Goal: Information Seeking & Learning: Learn about a topic

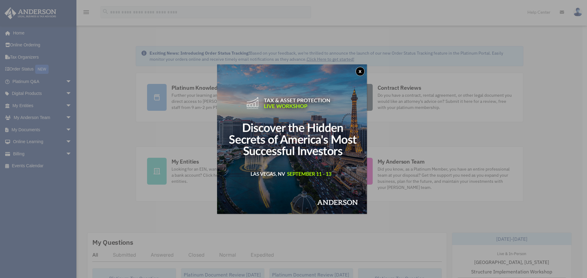
click at [363, 70] on button "x" at bounding box center [359, 71] width 9 height 9
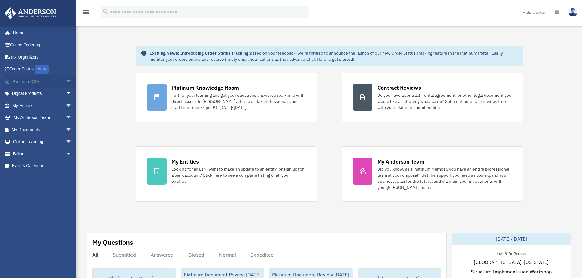
click at [31, 80] on link "Platinum Q&A arrow_drop_down" at bounding box center [42, 81] width 77 height 12
click at [66, 83] on span "arrow_drop_down" at bounding box center [72, 81] width 12 height 13
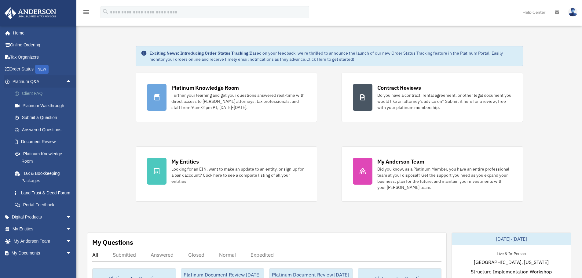
click at [38, 93] on link "Client FAQ" at bounding box center [45, 94] width 72 height 12
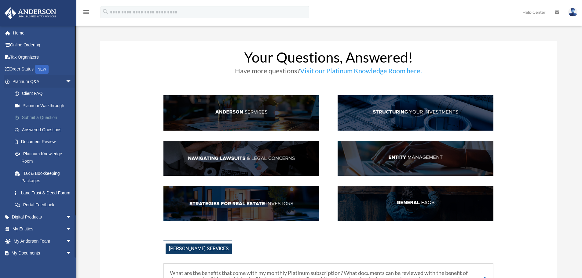
click at [44, 117] on link "Submit a Question" at bounding box center [45, 118] width 72 height 12
click at [38, 129] on link "Answered Questions" at bounding box center [45, 130] width 72 height 12
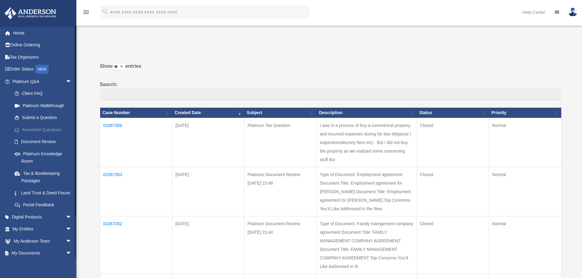
click at [43, 131] on link "Answered Questions" at bounding box center [45, 130] width 72 height 12
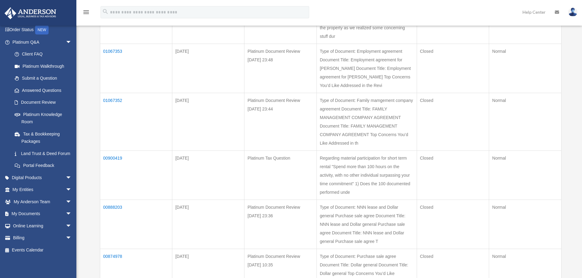
scroll to position [153, 0]
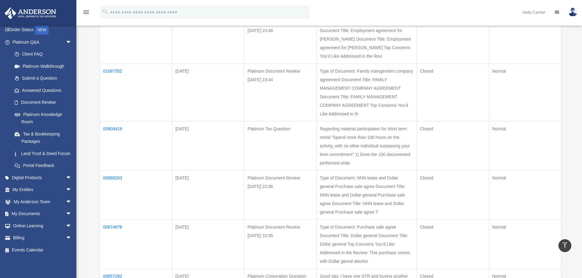
click at [123, 70] on td "01067352" at bounding box center [136, 93] width 72 height 58
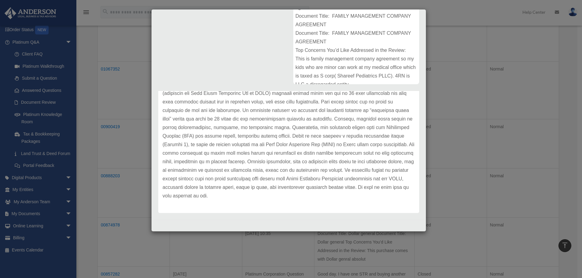
scroll to position [214, 0]
click at [568, 151] on div "Case Detail × Platinum Document Review 08/05/2025 23:44 Case Number 01067352 Cr…" at bounding box center [291, 139] width 582 height 278
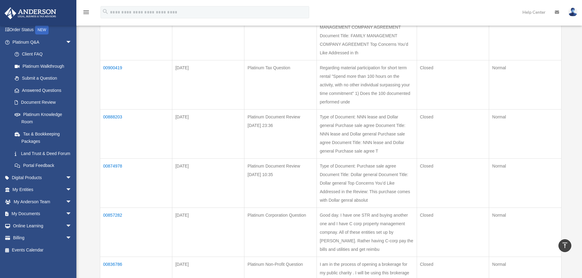
click at [118, 116] on td "00888203" at bounding box center [136, 133] width 72 height 49
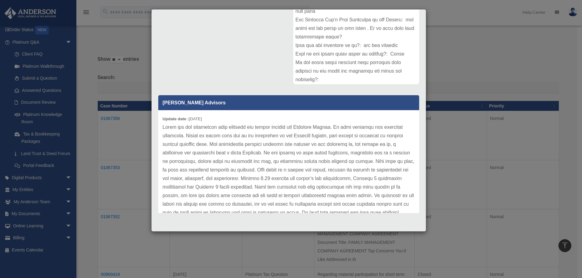
scroll to position [0, 0]
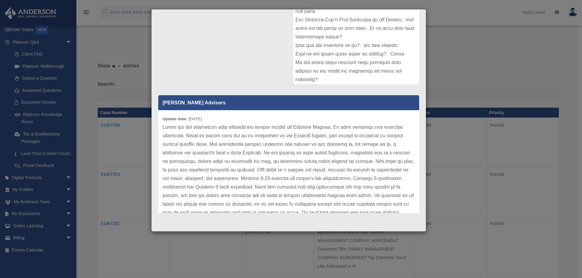
click at [106, 154] on div "Case Detail × Platinum Document Review 03/02/2025 23:36 Case Number 00888203 Cr…" at bounding box center [291, 139] width 582 height 278
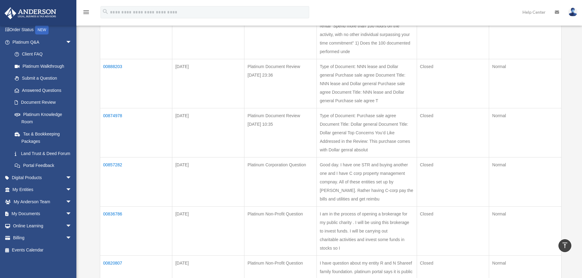
scroll to position [275, 0]
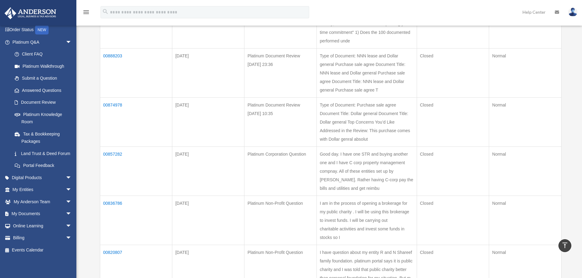
click at [115, 106] on td "00874978" at bounding box center [136, 121] width 72 height 49
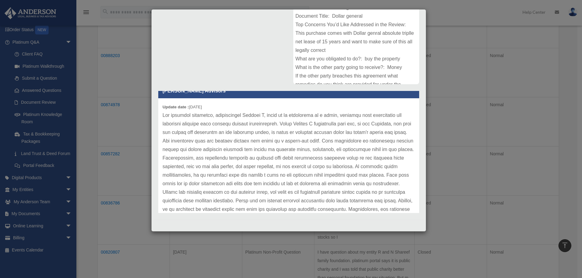
scroll to position [42, 0]
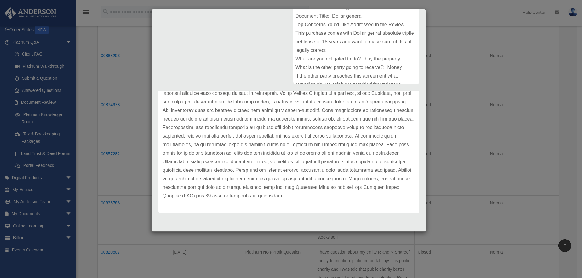
click at [576, 160] on div "Case Detail × Platinum Document Review 02/19/2025 10:35 Case Number 00874978 Cr…" at bounding box center [291, 139] width 582 height 278
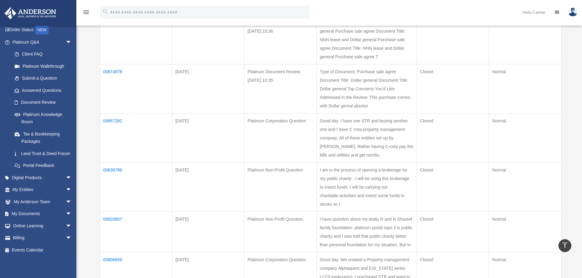
scroll to position [336, 0]
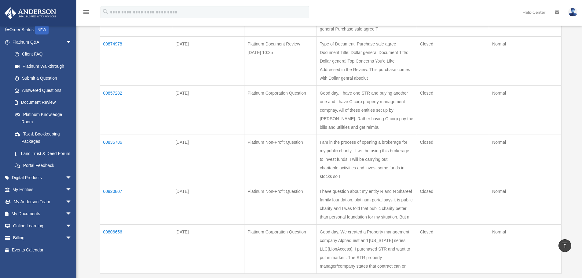
click at [121, 95] on td "00857282" at bounding box center [136, 110] width 72 height 49
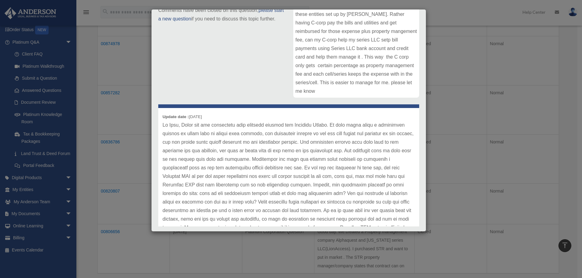
scroll to position [31, 0]
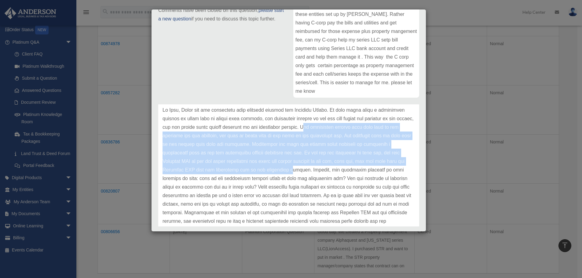
drag, startPoint x: 372, startPoint y: 126, endPoint x: 378, endPoint y: 170, distance: 44.8
click at [378, 170] on p at bounding box center [289, 187] width 252 height 163
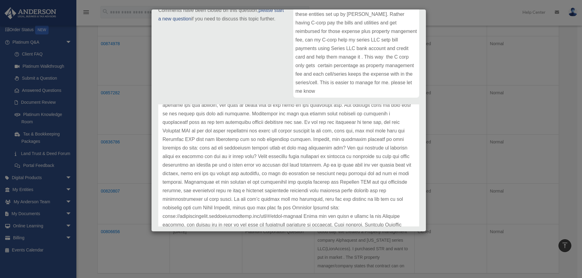
click at [245, 152] on p at bounding box center [289, 156] width 252 height 163
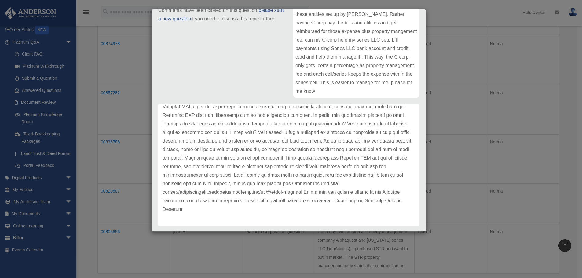
scroll to position [105, 0]
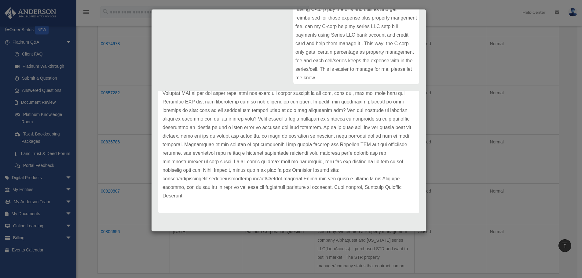
click at [578, 168] on div "Case Detail × Platinum Corporation Question Case Number 00857282 Created Date F…" at bounding box center [291, 139] width 582 height 278
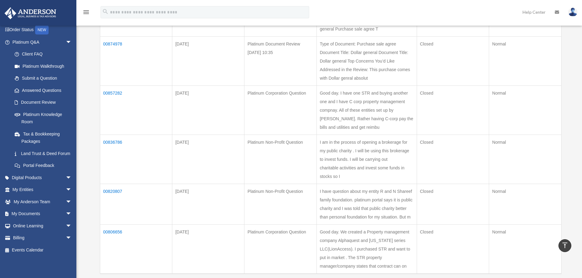
scroll to position [397, 0]
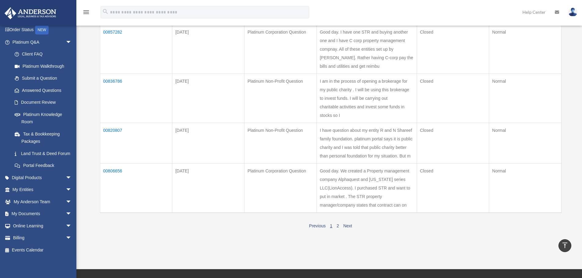
click at [119, 170] on td "00806656" at bounding box center [136, 187] width 72 height 49
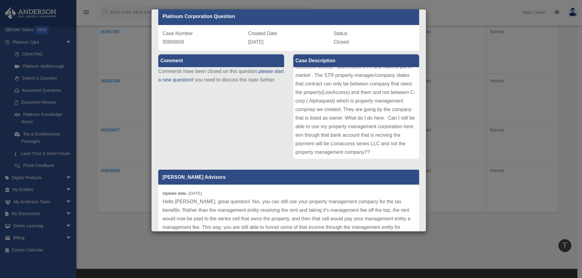
scroll to position [79, 0]
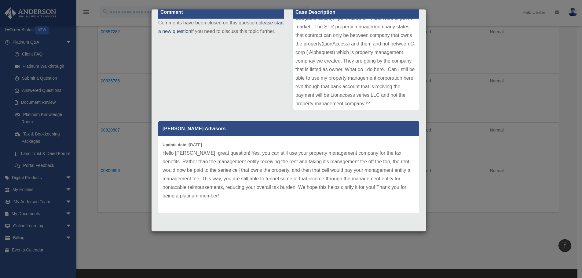
click at [328, 244] on div "Case Detail × Platinum Corporation Question Case Number 00806656 Created Date D…" at bounding box center [291, 139] width 582 height 278
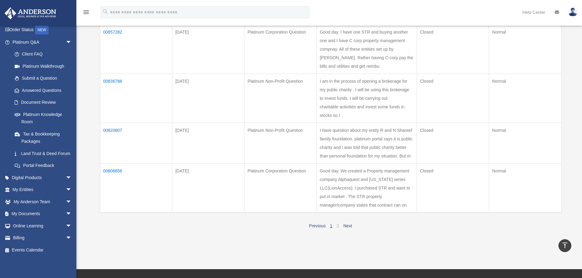
click at [337, 225] on link "2" at bounding box center [338, 226] width 2 height 5
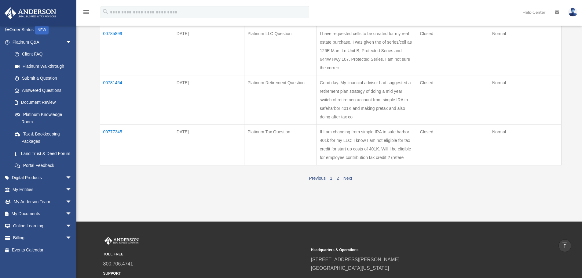
scroll to position [326, 0]
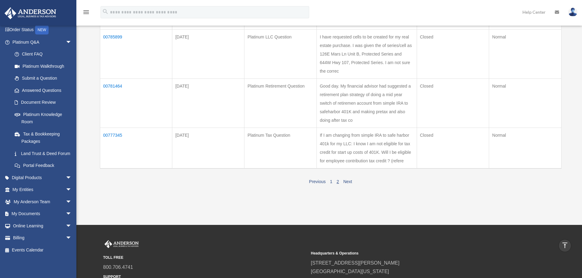
click at [114, 134] on td "00777345" at bounding box center [136, 148] width 72 height 41
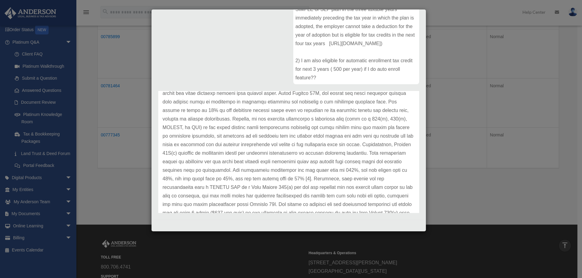
scroll to position [61, 0]
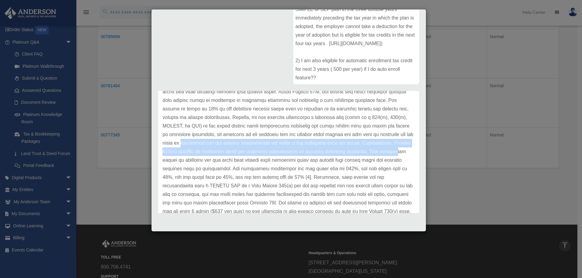
drag, startPoint x: 386, startPoint y: 134, endPoint x: 345, endPoint y: 148, distance: 44.3
click at [345, 148] on p at bounding box center [289, 160] width 252 height 197
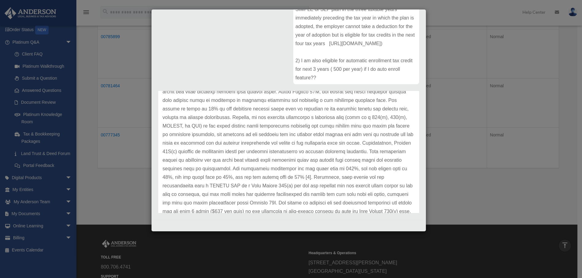
click at [310, 187] on p at bounding box center [289, 160] width 252 height 197
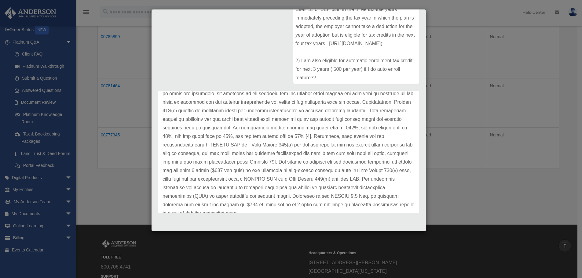
scroll to position [111, 0]
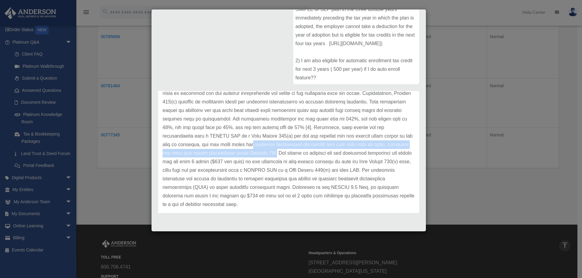
drag, startPoint x: 375, startPoint y: 134, endPoint x: 403, endPoint y: 145, distance: 30.1
click at [403, 145] on p at bounding box center [289, 110] width 252 height 197
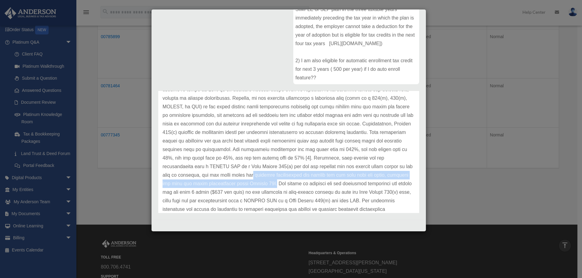
scroll to position [27, 0]
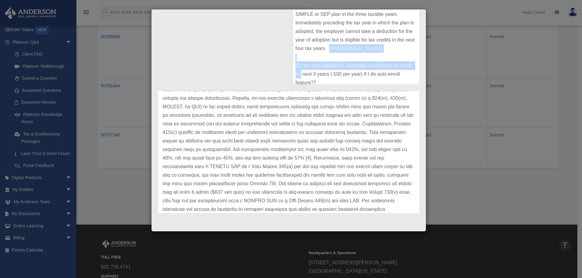
drag, startPoint x: 364, startPoint y: 75, endPoint x: 311, endPoint y: 68, distance: 53.2
click at [289, 64] on div "Case Description If I am changing from simple IRA to safe harbor 401k for my LL…" at bounding box center [356, 32] width 135 height 113
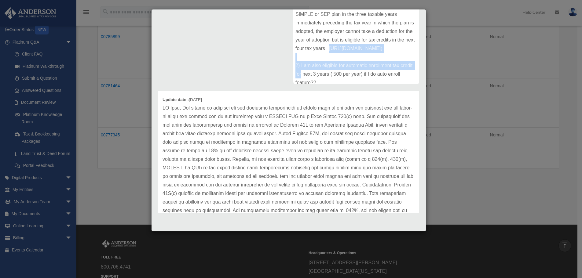
scroll to position [50, 0]
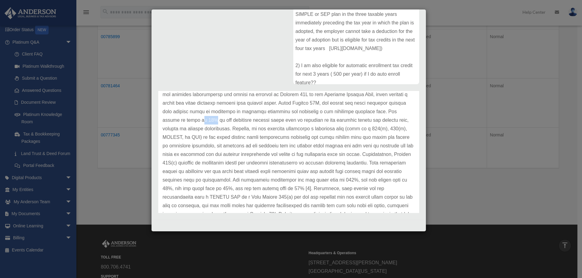
drag, startPoint x: 178, startPoint y: 118, endPoint x: 190, endPoint y: 118, distance: 11.9
click at [190, 118] on p at bounding box center [289, 171] width 252 height 197
click at [231, 128] on p at bounding box center [289, 171] width 252 height 197
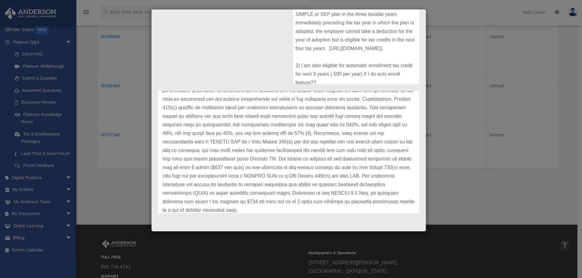
scroll to position [111, 0]
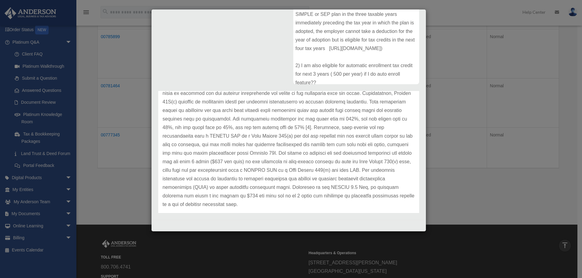
click at [115, 207] on div "Case Detail × Platinum Tax Question Case Number 00777345 Created Date November …" at bounding box center [291, 139] width 582 height 278
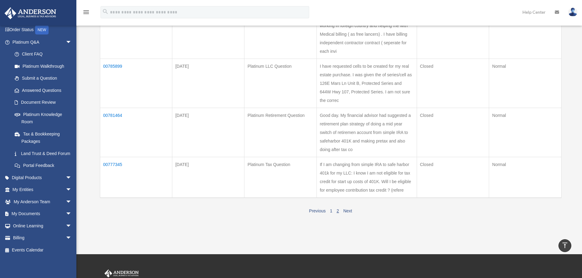
scroll to position [295, 0]
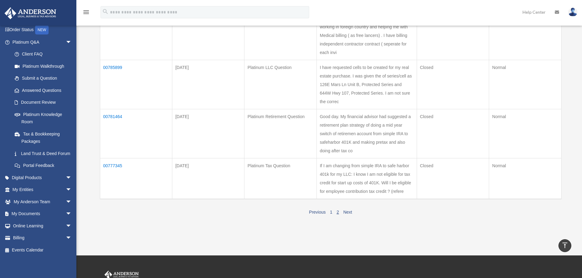
click at [106, 115] on td "00781464" at bounding box center [136, 133] width 72 height 49
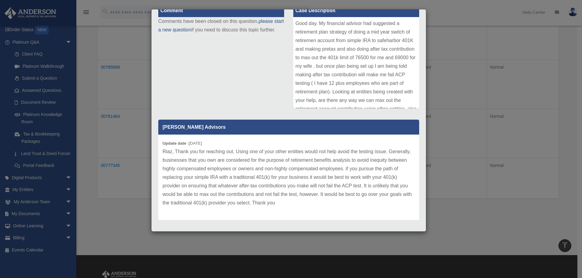
scroll to position [88, 0]
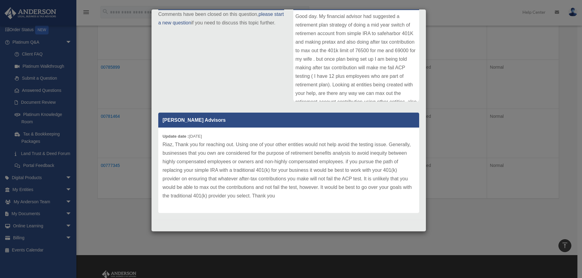
click at [145, 214] on div "Case Detail × Platinum Retirement Question Case Number 00781464 Created Date No…" at bounding box center [291, 139] width 582 height 278
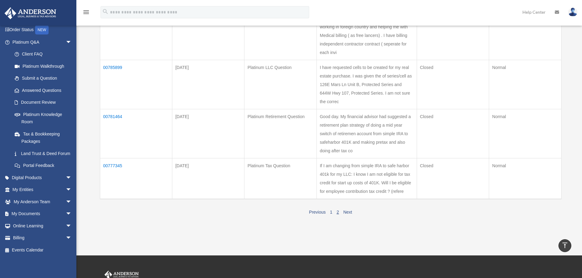
click at [341, 213] on div "Previous 1 2 Next" at bounding box center [331, 212] width 462 height 10
click at [336, 214] on span "1 2" at bounding box center [334, 212] width 13 height 5
click at [339, 213] on span "1 2" at bounding box center [334, 212] width 13 height 5
click at [338, 213] on link "2" at bounding box center [338, 212] width 2 height 5
click at [347, 210] on link "Next" at bounding box center [347, 212] width 9 height 5
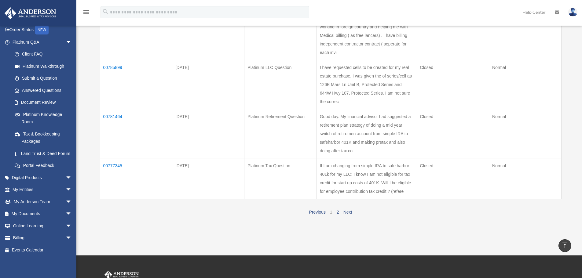
click at [331, 213] on link "1" at bounding box center [331, 212] width 2 height 5
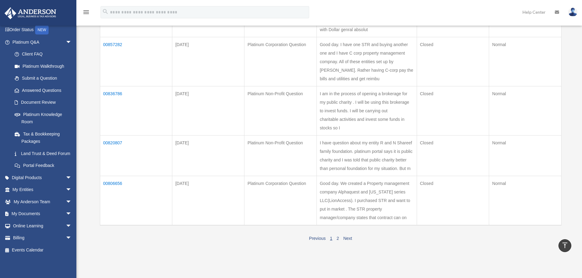
scroll to position [418, 0]
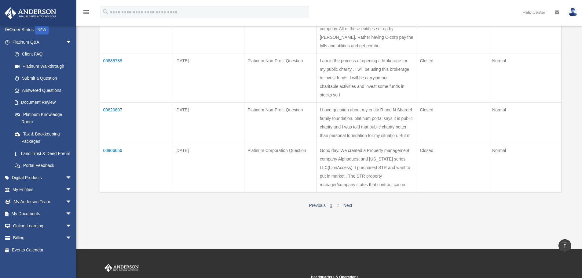
click at [337, 205] on link "2" at bounding box center [338, 205] width 2 height 5
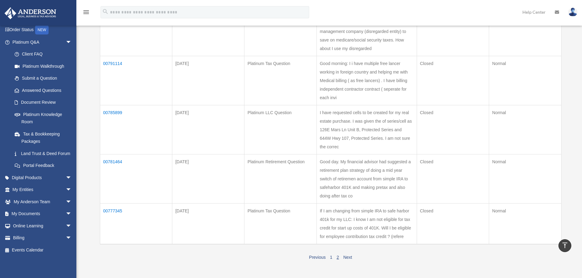
scroll to position [234, 0]
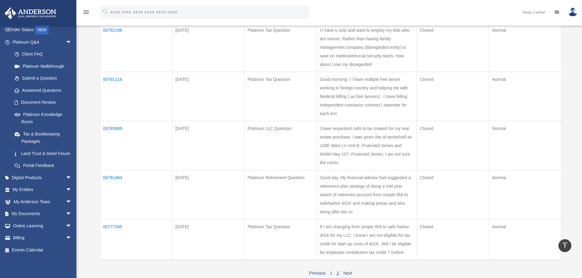
click at [105, 126] on td "00785899" at bounding box center [136, 145] width 72 height 49
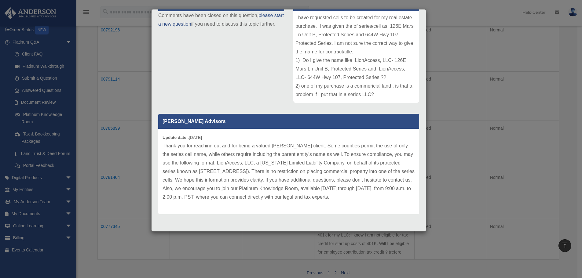
scroll to position [88, 0]
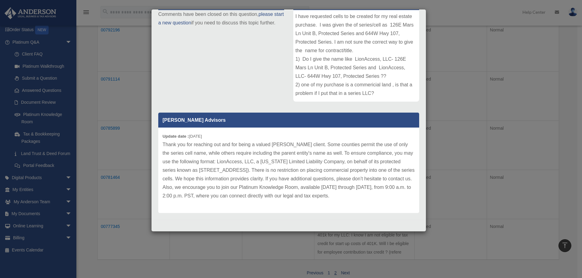
click at [468, 96] on div "Case Detail × Platinum LLC Question Case Number 00785899 Created Date November …" at bounding box center [291, 139] width 582 height 278
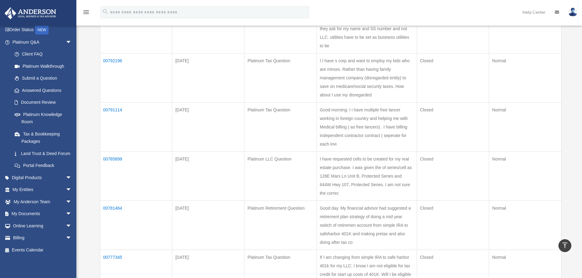
scroll to position [143, 0]
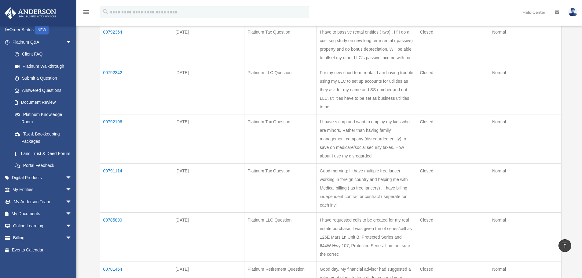
click at [123, 121] on td "00792196" at bounding box center [136, 138] width 72 height 49
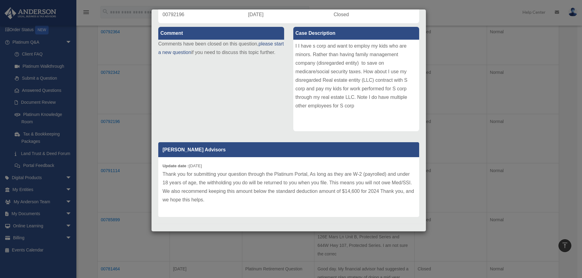
scroll to position [62, 0]
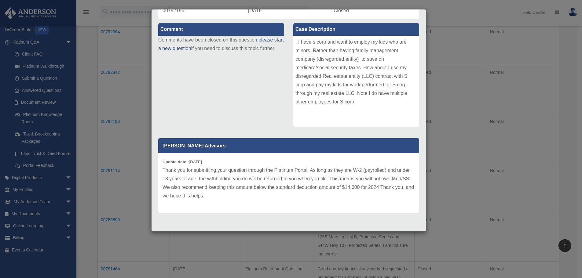
click at [445, 13] on div "Case Detail × Platinum Tax Question Case Number 00792196 Created Date December …" at bounding box center [291, 139] width 582 height 278
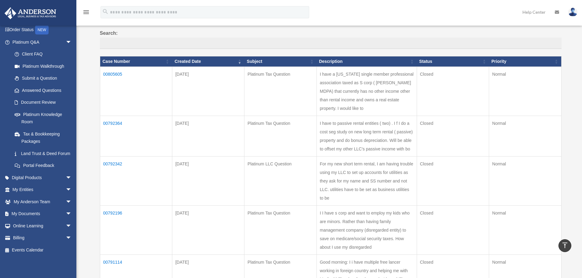
scroll to position [51, 0]
click at [118, 127] on td "00792364" at bounding box center [136, 136] width 72 height 41
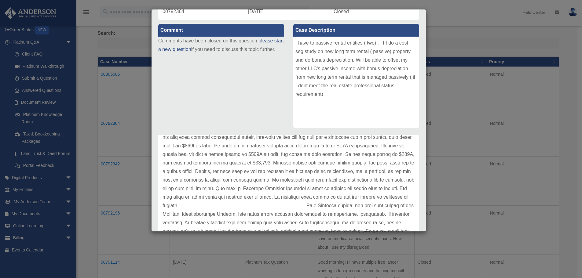
scroll to position [20, 0]
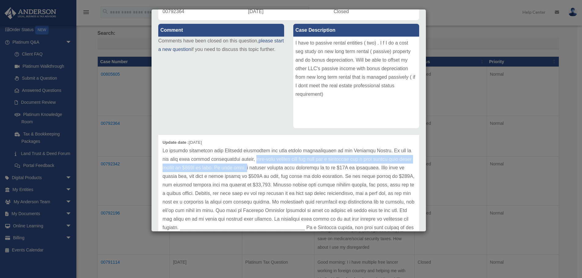
drag, startPoint x: 251, startPoint y: 159, endPoint x: 257, endPoint y: 166, distance: 9.1
click at [257, 166] on p at bounding box center [289, 207] width 252 height 120
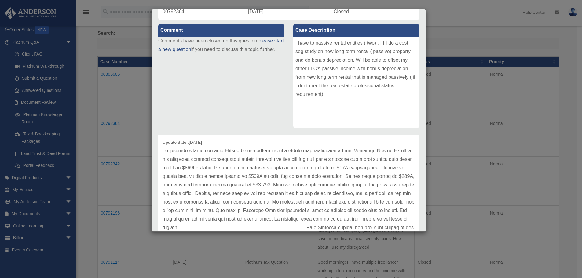
click at [249, 179] on p at bounding box center [289, 207] width 252 height 120
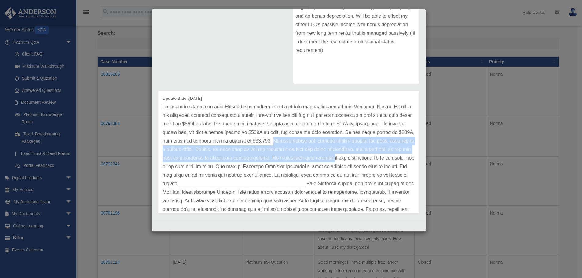
drag, startPoint x: 289, startPoint y: 139, endPoint x: 377, endPoint y: 158, distance: 90.5
click at [377, 158] on p at bounding box center [289, 163] width 252 height 120
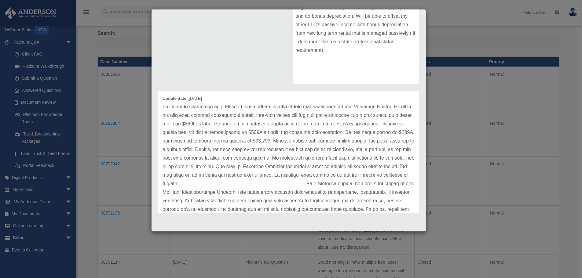
click at [574, 32] on div "Case Detail × Platinum Tax Question Case Number 00792364 Created Date December …" at bounding box center [291, 139] width 582 height 278
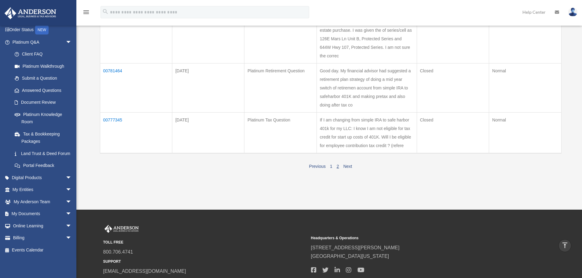
scroll to position [357, 0]
